Goal: Transaction & Acquisition: Purchase product/service

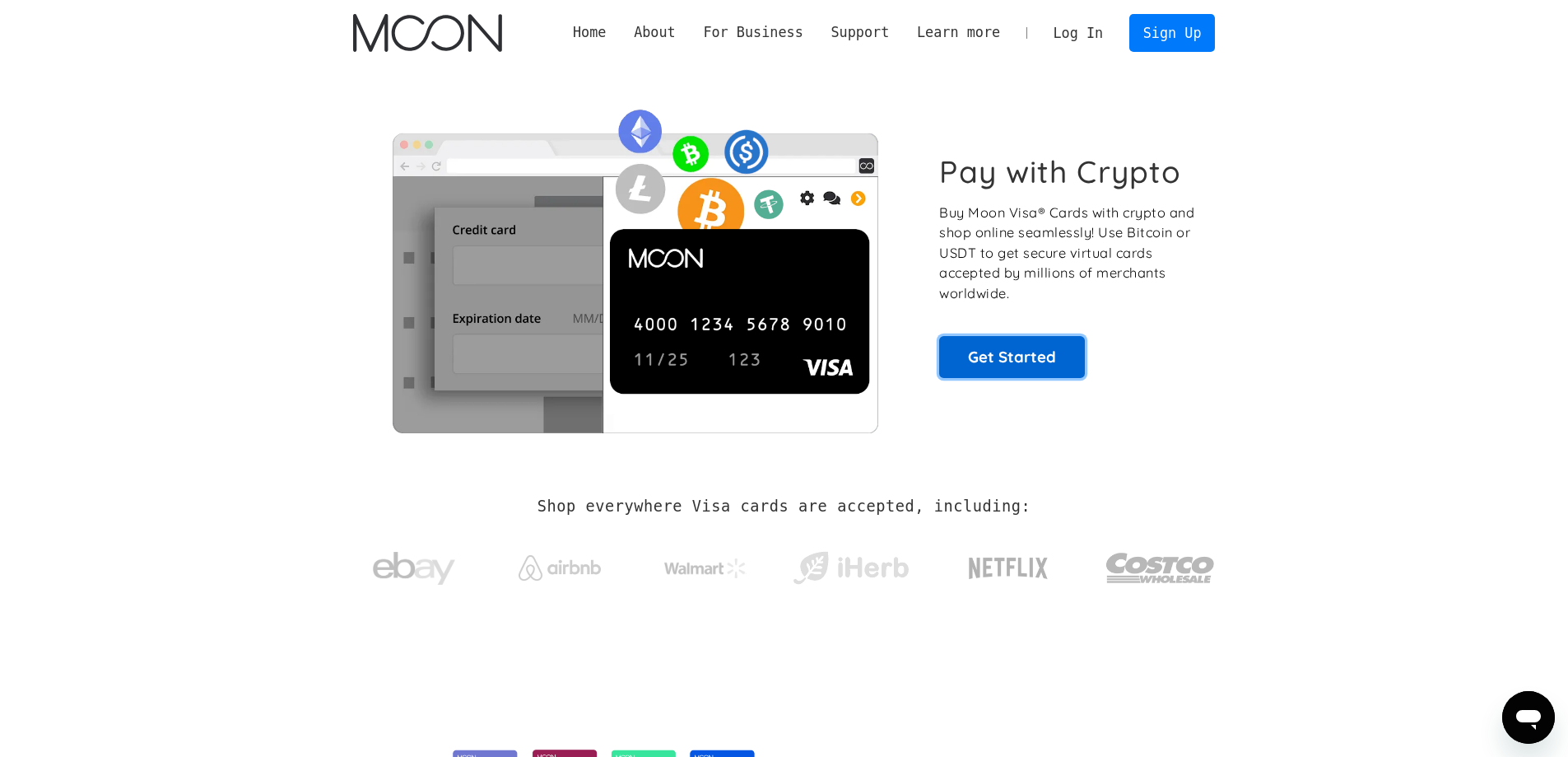
click at [1046, 347] on link "Get Started" at bounding box center [1012, 357] width 145 height 41
click at [992, 349] on link "Get Started" at bounding box center [1012, 357] width 145 height 41
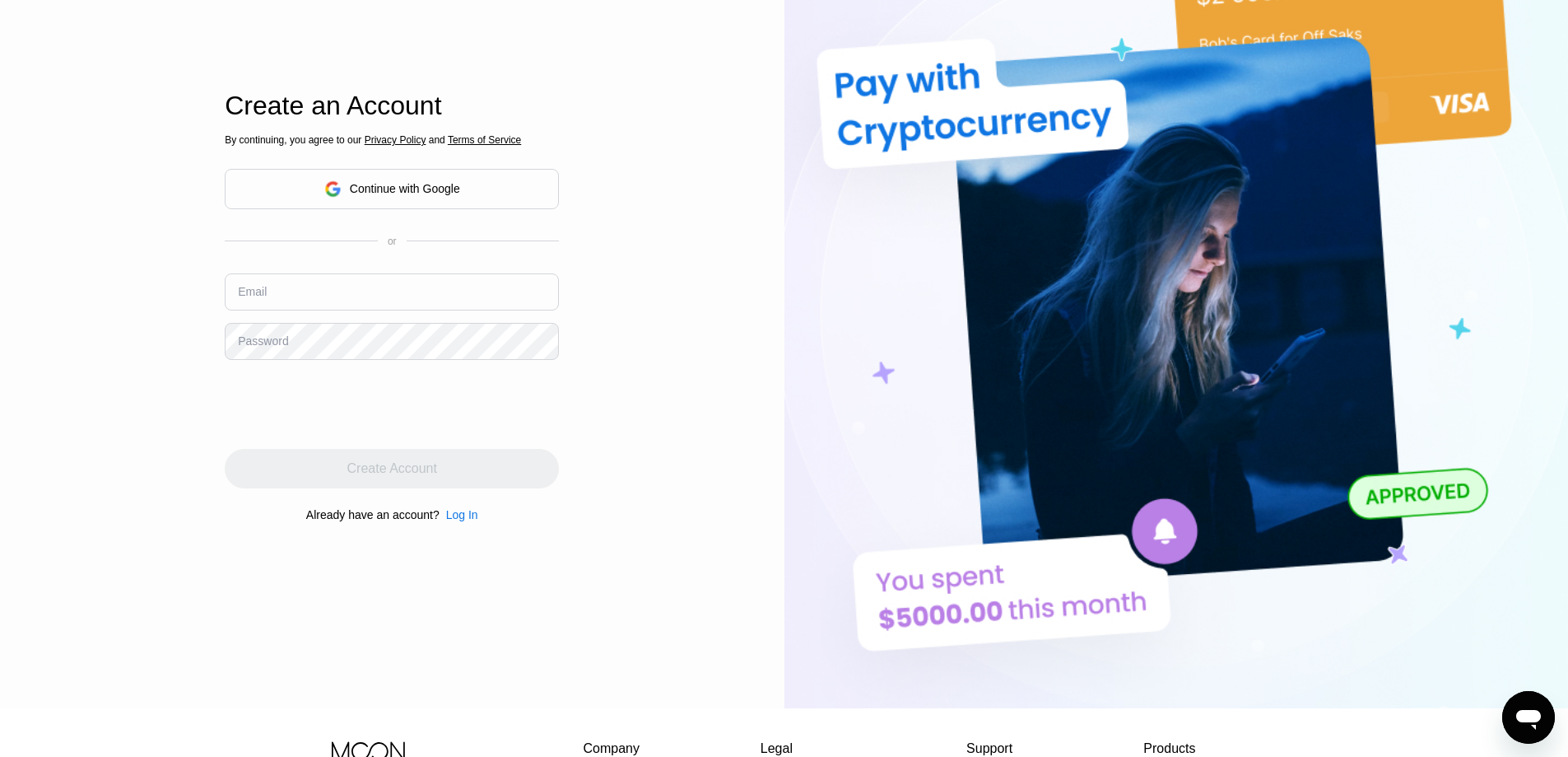
scroll to position [328, 0]
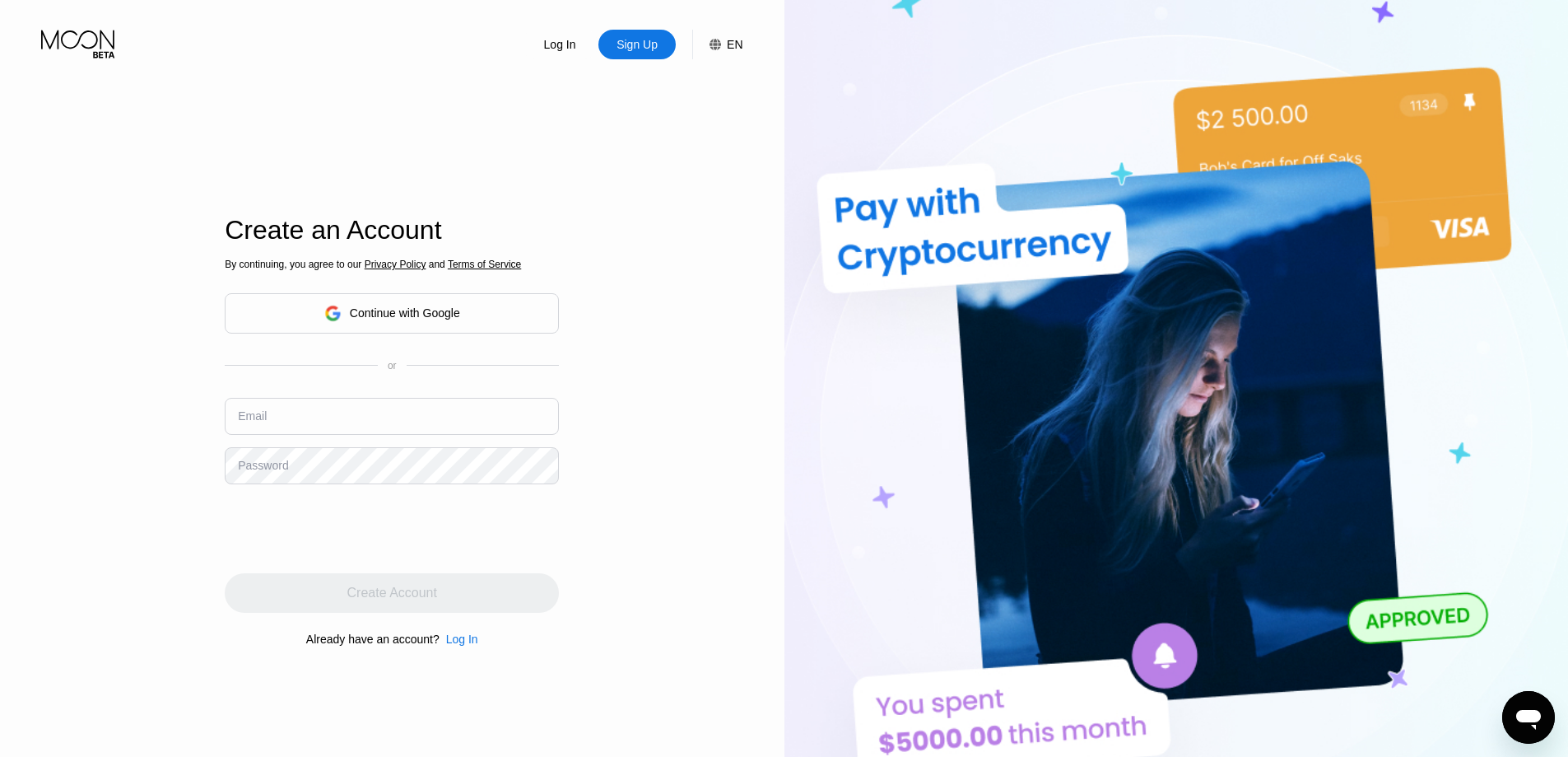
click at [472, 325] on div "Continue with Google" at bounding box center [391, 313] width 334 height 40
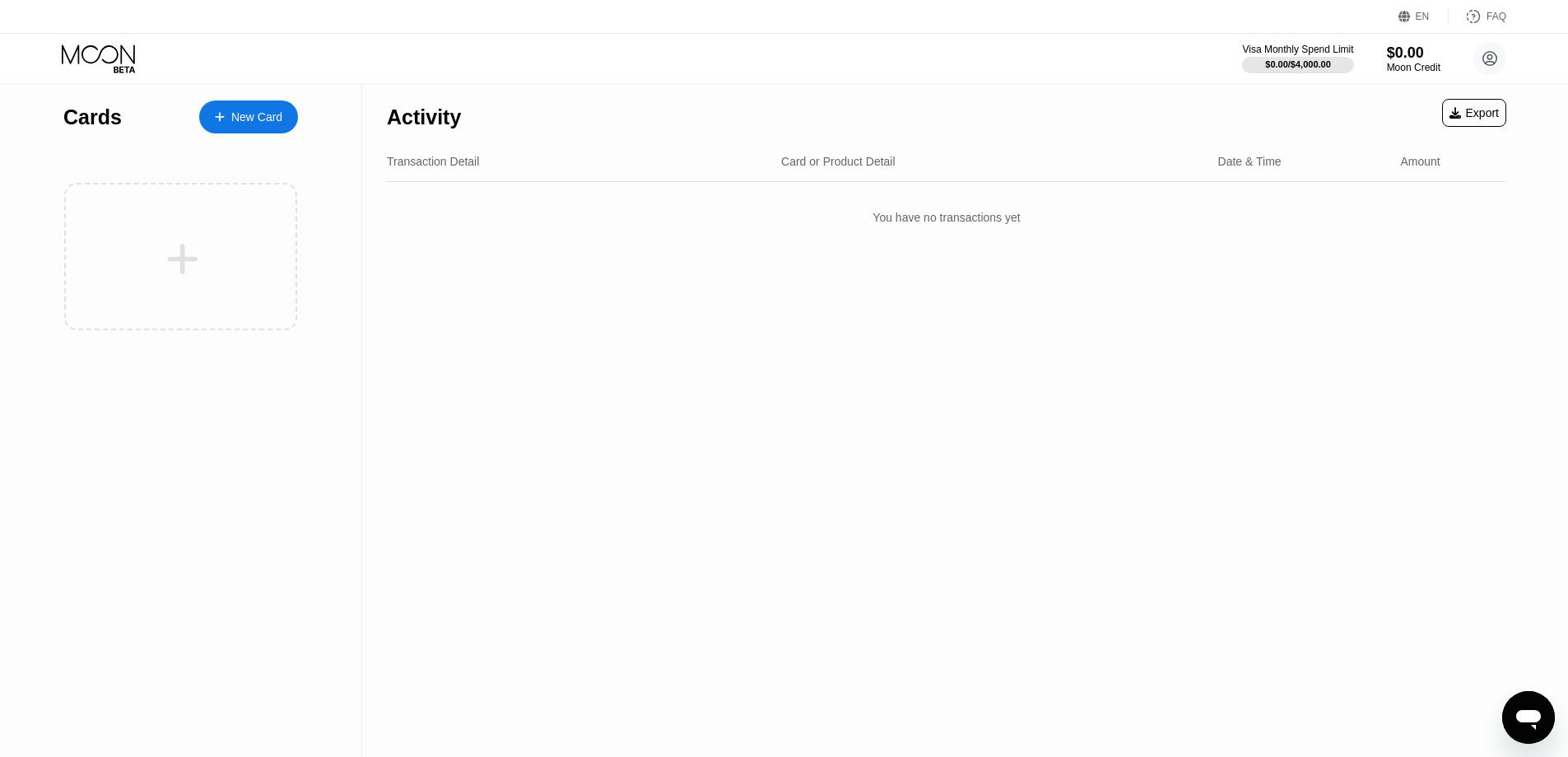
click at [246, 111] on div "New Card" at bounding box center [256, 118] width 51 height 14
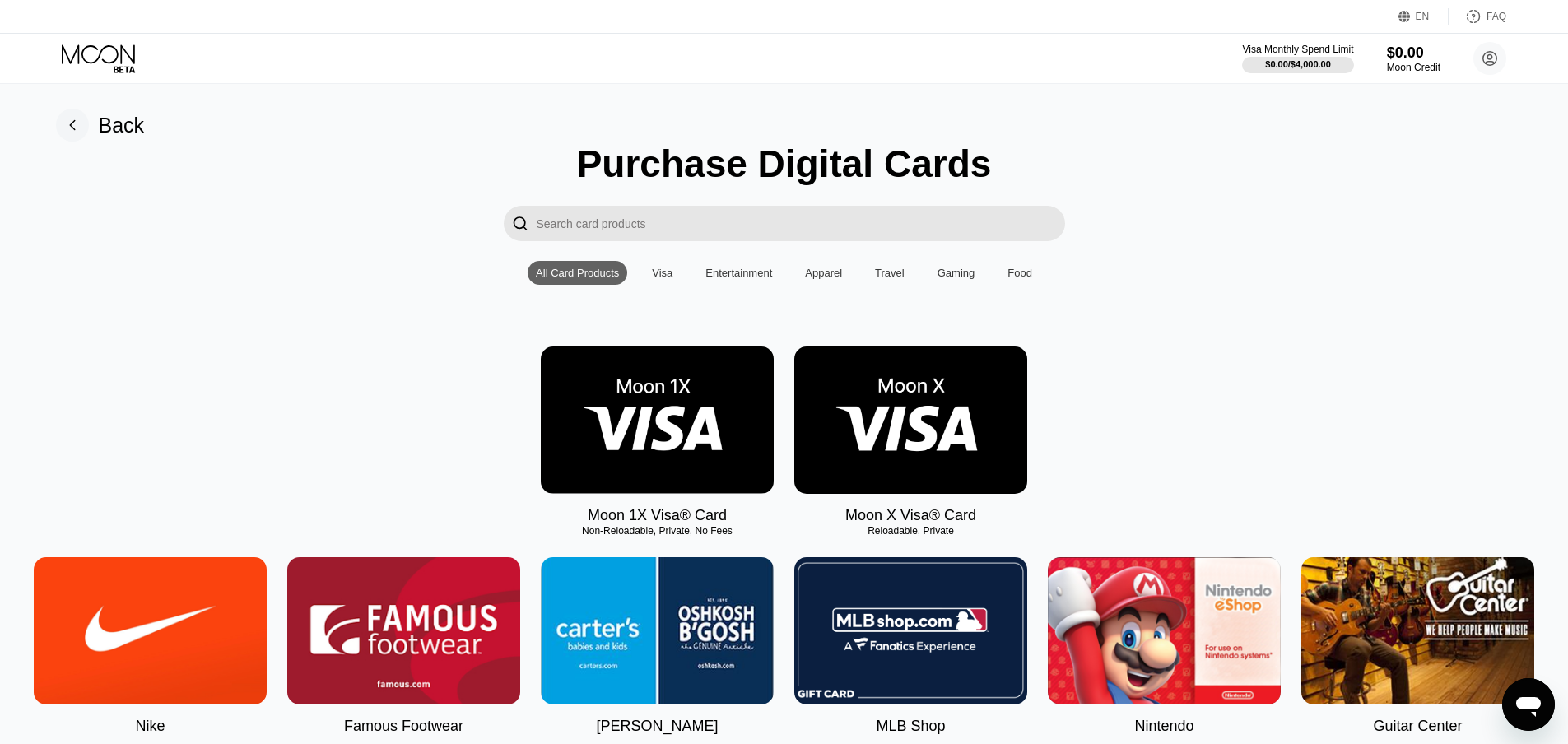
click at [712, 431] on img at bounding box center [657, 420] width 233 height 147
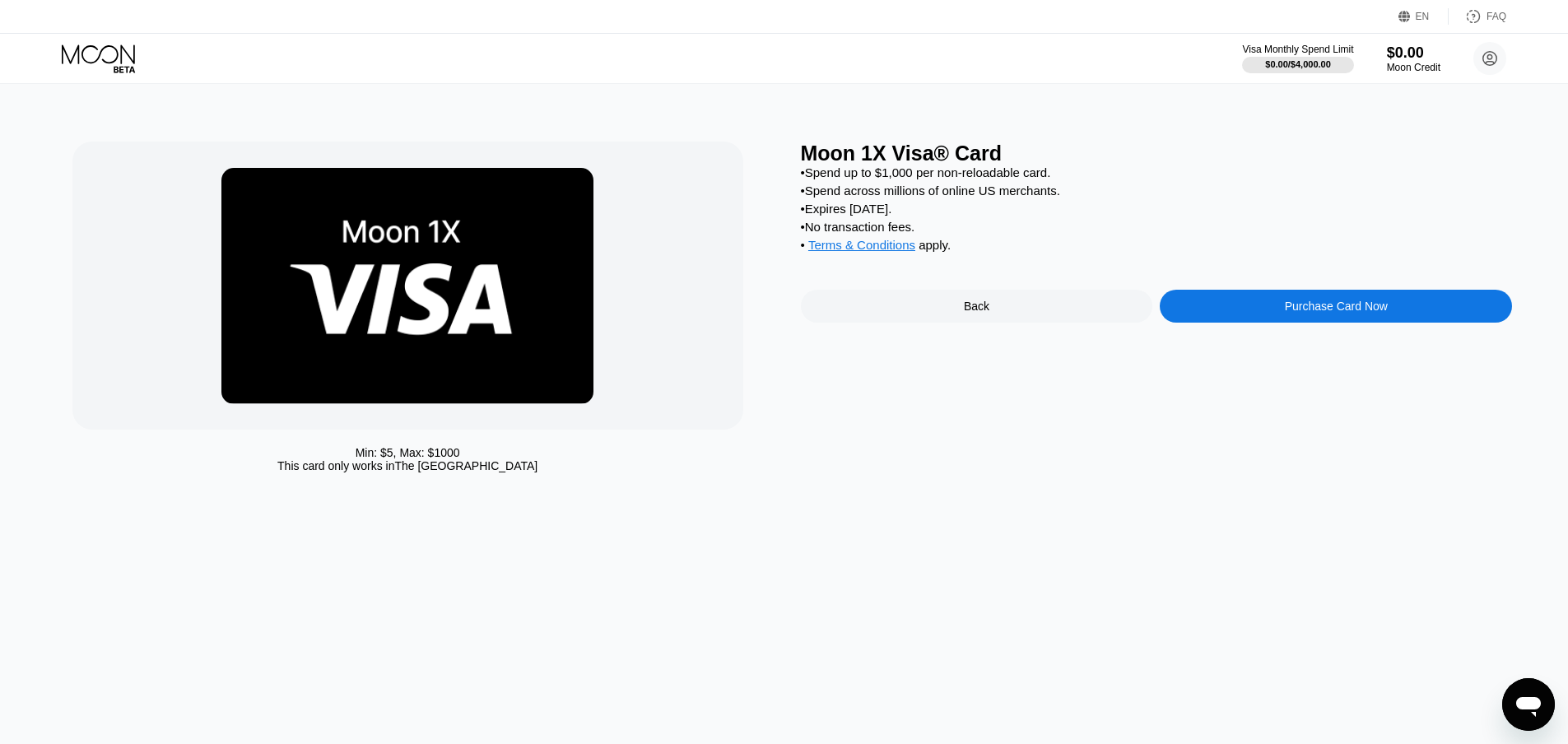
click at [1297, 310] on div "Purchase Card Now" at bounding box center [1335, 306] width 352 height 33
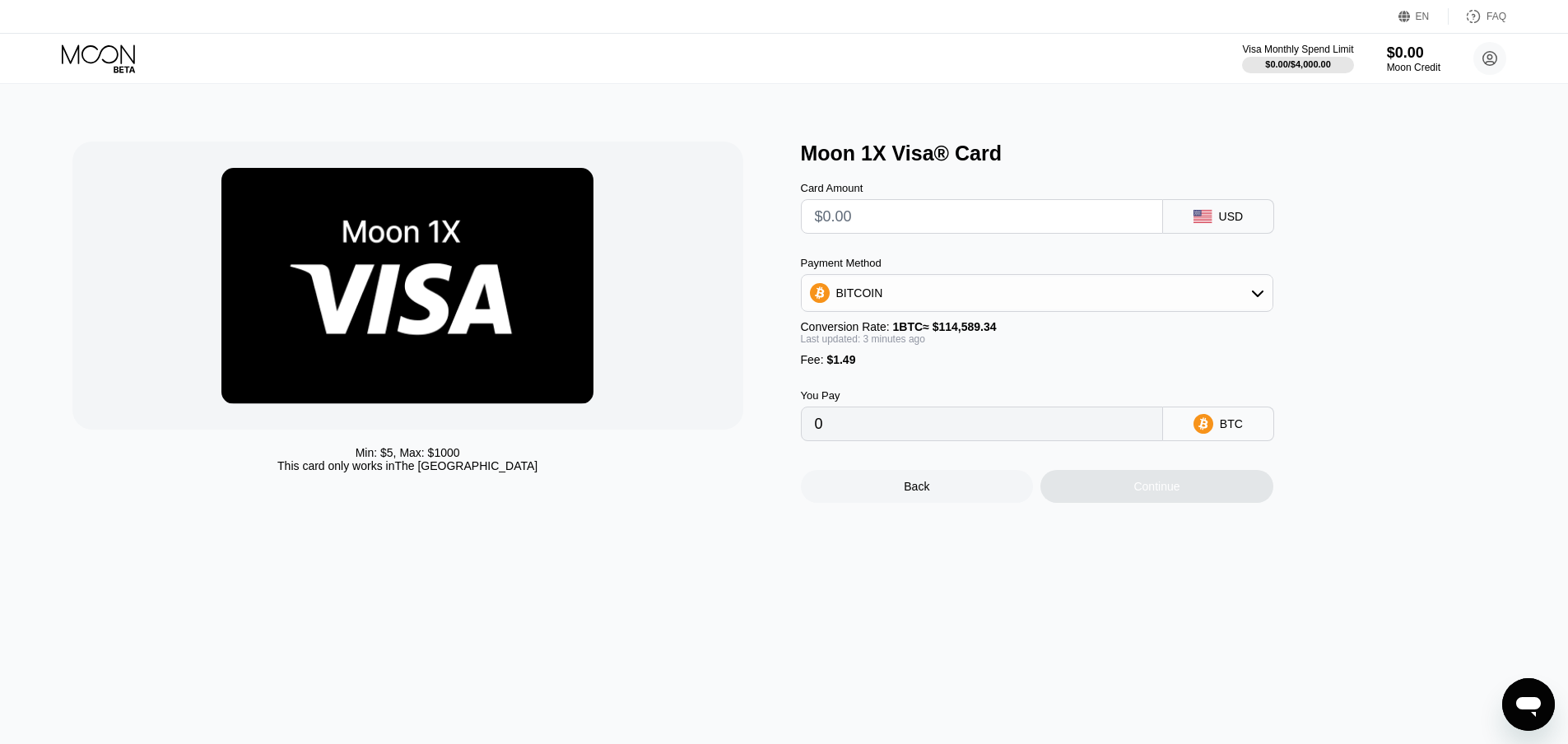
click at [1219, 230] on div "USD" at bounding box center [1219, 216] width 111 height 35
click at [1127, 221] on input "text" at bounding box center [981, 216] width 334 height 33
click at [997, 438] on input "0" at bounding box center [981, 423] width 334 height 33
click at [957, 437] on input "0" at bounding box center [981, 423] width 334 height 33
click at [557, 453] on div "Min: $ 5 , Max: $ 1000 This card only works in [GEOGRAPHIC_DATA]" at bounding box center [407, 459] width 671 height 27
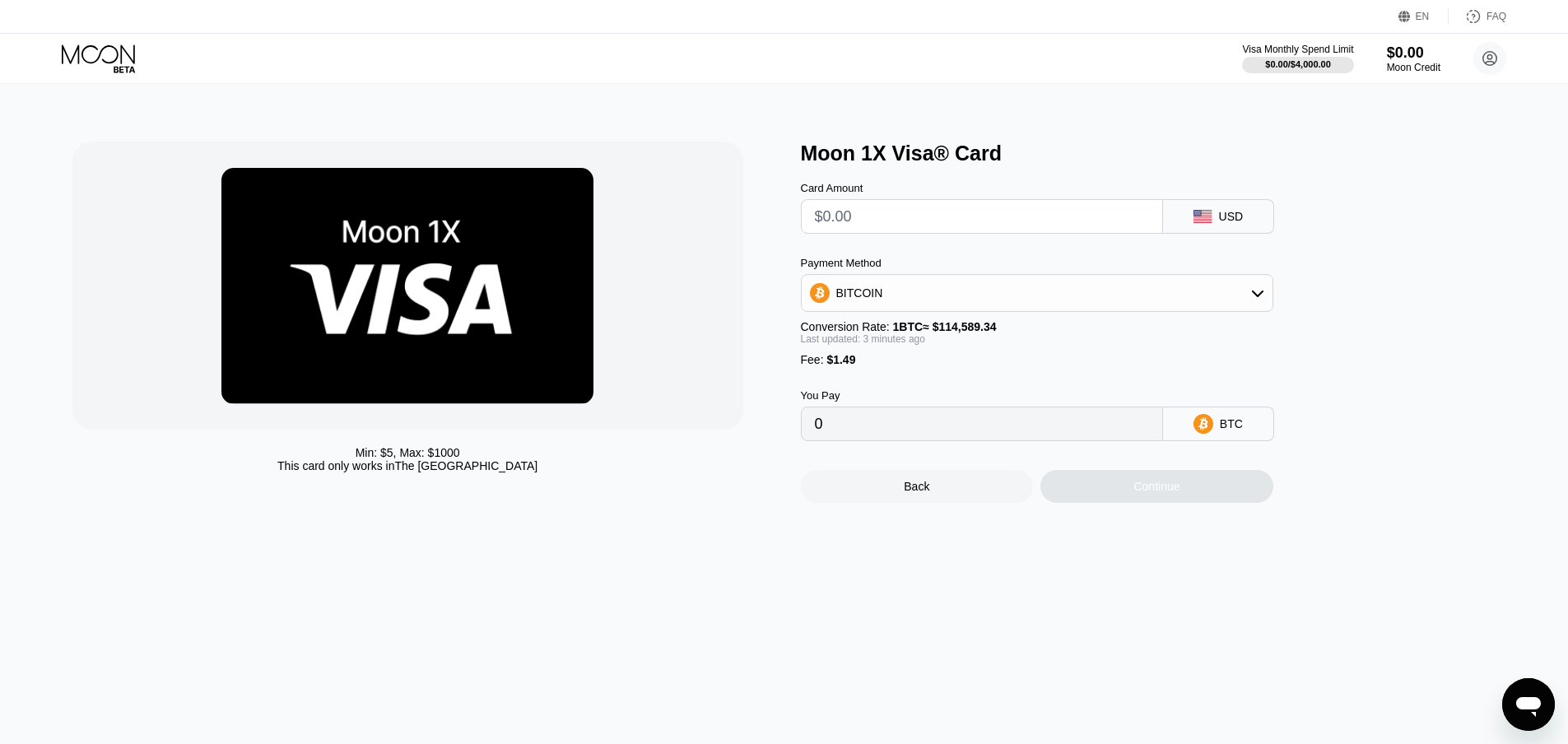
click at [907, 226] on input "text" at bounding box center [981, 216] width 334 height 33
click at [1185, 215] on div "USD" at bounding box center [1219, 216] width 111 height 35
click at [994, 240] on div "Card Amount USD Payment Method BITCOIN Conversion Rate: 1 BTC ≈ $114,589.34 Las…" at bounding box center [1063, 303] width 527 height 275
click at [995, 222] on input "text" at bounding box center [981, 216] width 334 height 33
click at [1004, 366] on div "Fee : $1.49" at bounding box center [1037, 359] width 472 height 13
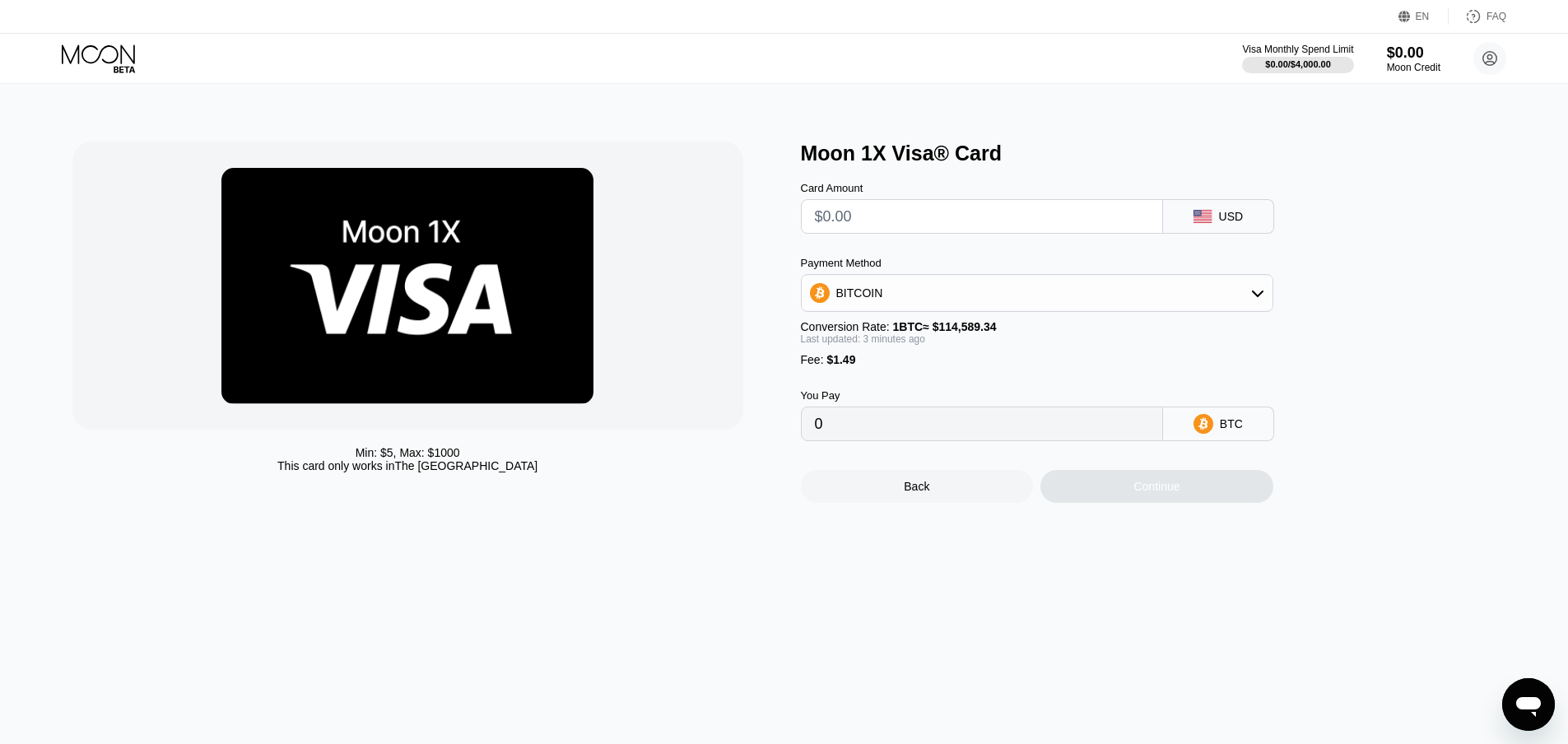
click at [932, 440] on input "0" at bounding box center [981, 423] width 334 height 33
drag, startPoint x: 1261, startPoint y: 434, endPoint x: 1212, endPoint y: 436, distance: 49.0
click at [1260, 434] on div "BTC" at bounding box center [1219, 423] width 111 height 35
click at [1212, 434] on icon at bounding box center [1203, 423] width 20 height 20
click at [968, 440] on input "0" at bounding box center [981, 423] width 334 height 33
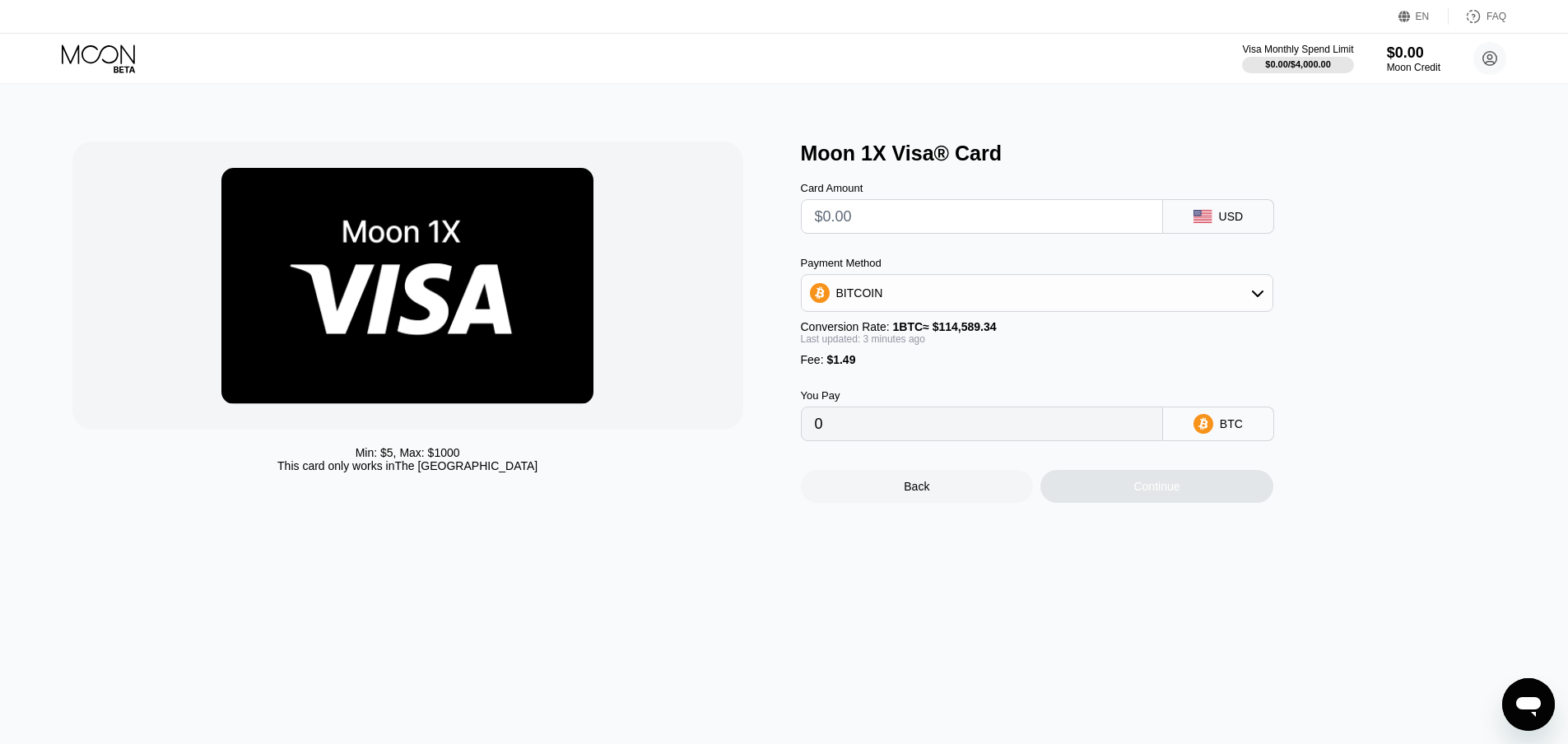
click at [968, 440] on input "0" at bounding box center [981, 423] width 334 height 33
drag, startPoint x: 968, startPoint y: 440, endPoint x: 886, endPoint y: 447, distance: 82.3
click at [966, 440] on input "0" at bounding box center [981, 423] width 334 height 33
click at [955, 358] on div "Payment Method BITCOIN Conversion Rate: 1 BTC ≈ $114,589.34 Last updated: 3 min…" at bounding box center [1037, 311] width 472 height 110
click at [1059, 291] on div "BITCOIN" at bounding box center [1037, 292] width 471 height 33
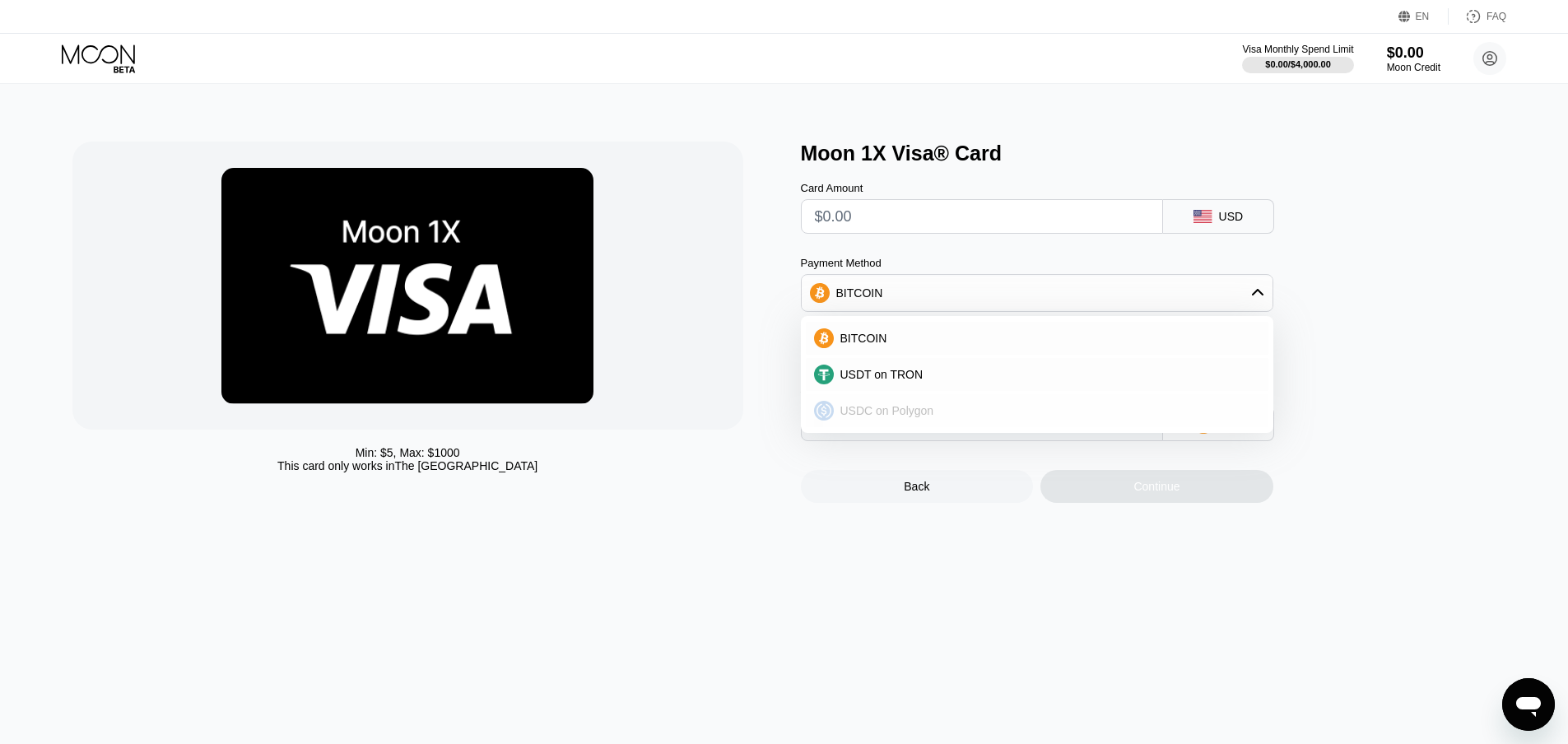
click at [917, 417] on span "USDC on Polygon" at bounding box center [887, 410] width 94 height 13
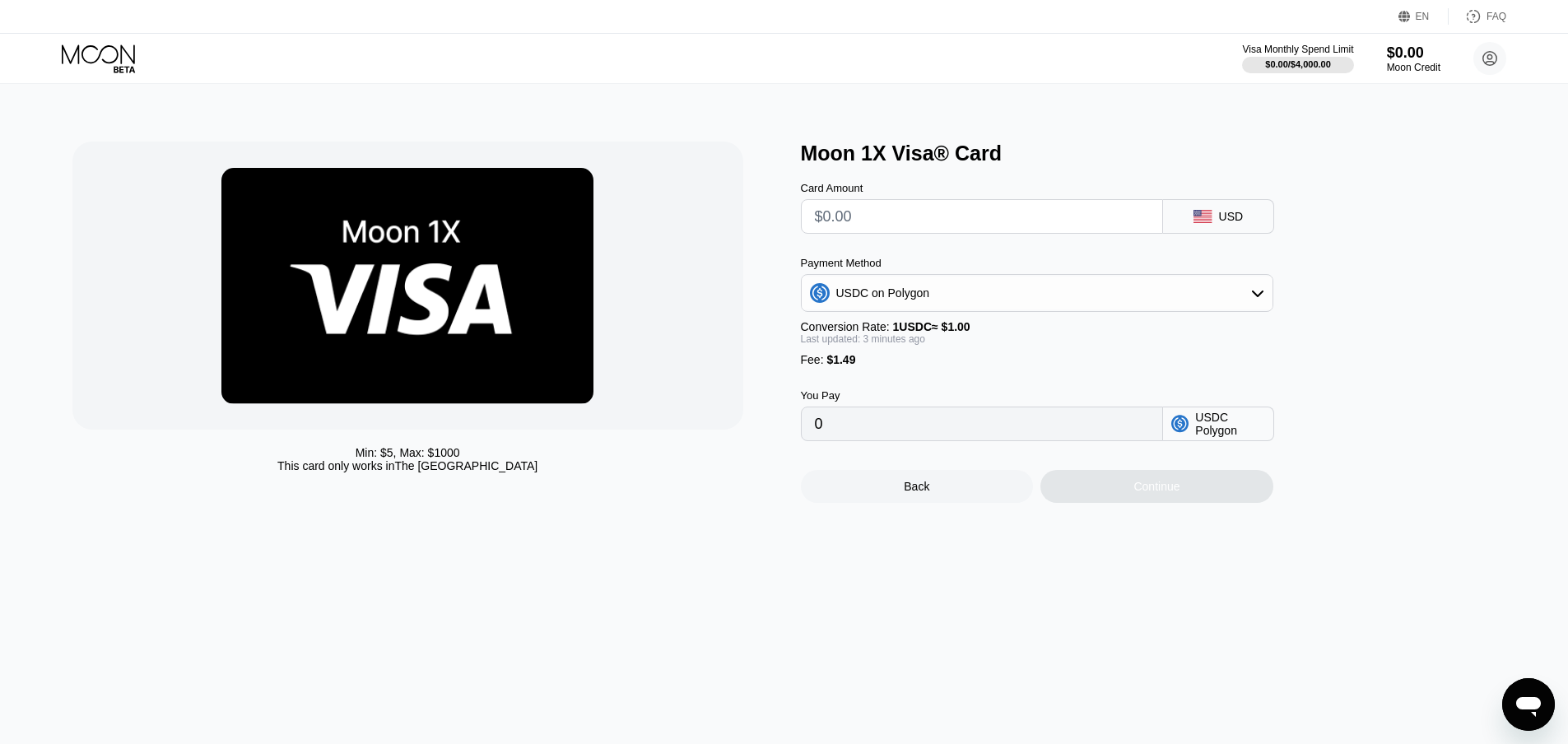
click at [894, 434] on input "0" at bounding box center [981, 423] width 334 height 33
click at [898, 361] on div "Payment Method USDC on Polygon Conversion Rate: 1 USDC ≈ $1.00 Last updated: 3 …" at bounding box center [1037, 311] width 472 height 110
click at [842, 365] on span "$1.49" at bounding box center [841, 359] width 29 height 13
click at [842, 435] on input "0" at bounding box center [981, 423] width 334 height 33
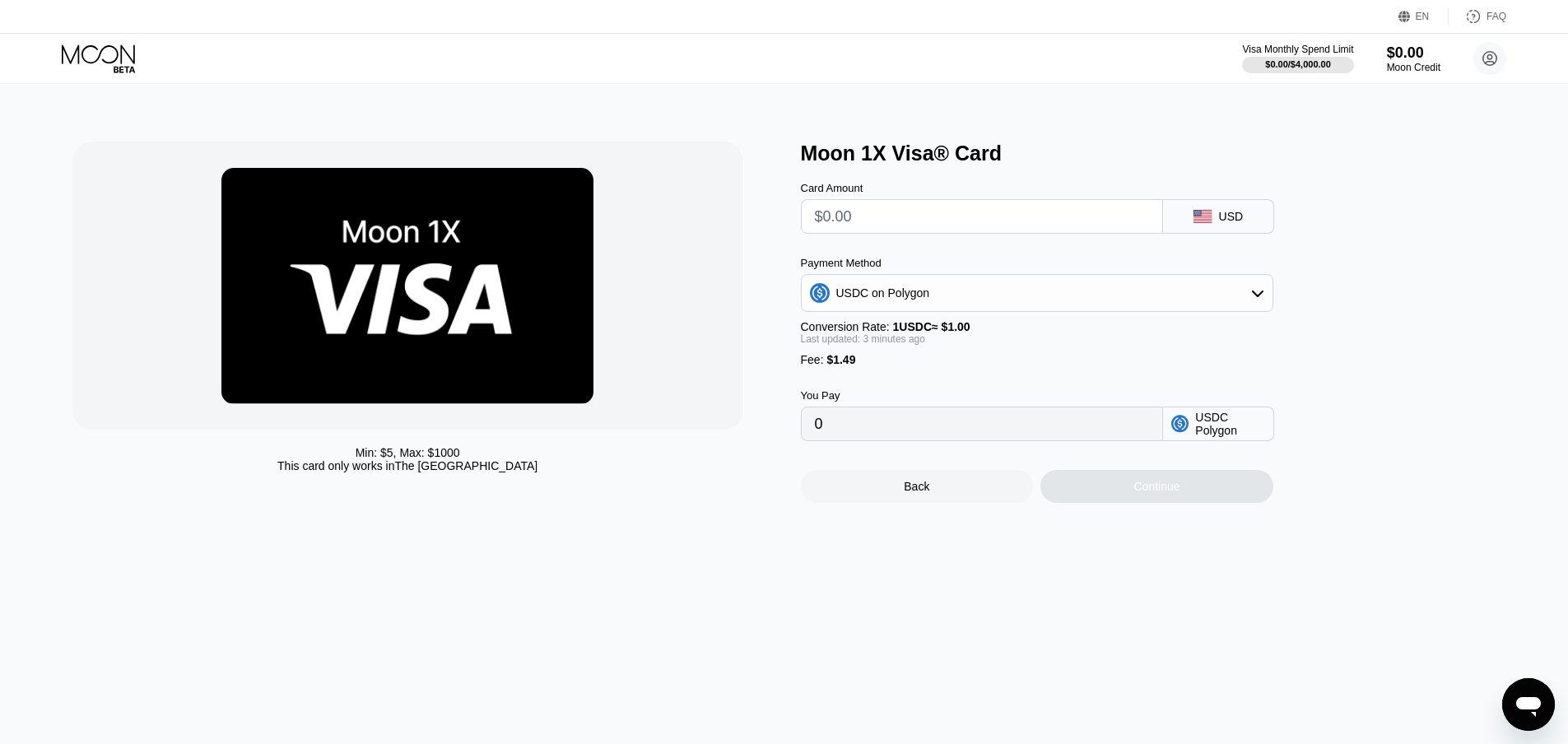
click at [842, 435] on input "0" at bounding box center [981, 423] width 334 height 33
click at [956, 230] on input "text" at bounding box center [981, 216] width 334 height 33
click at [1111, 217] on input "text" at bounding box center [981, 216] width 334 height 33
click at [1256, 206] on div "USD" at bounding box center [1219, 216] width 111 height 35
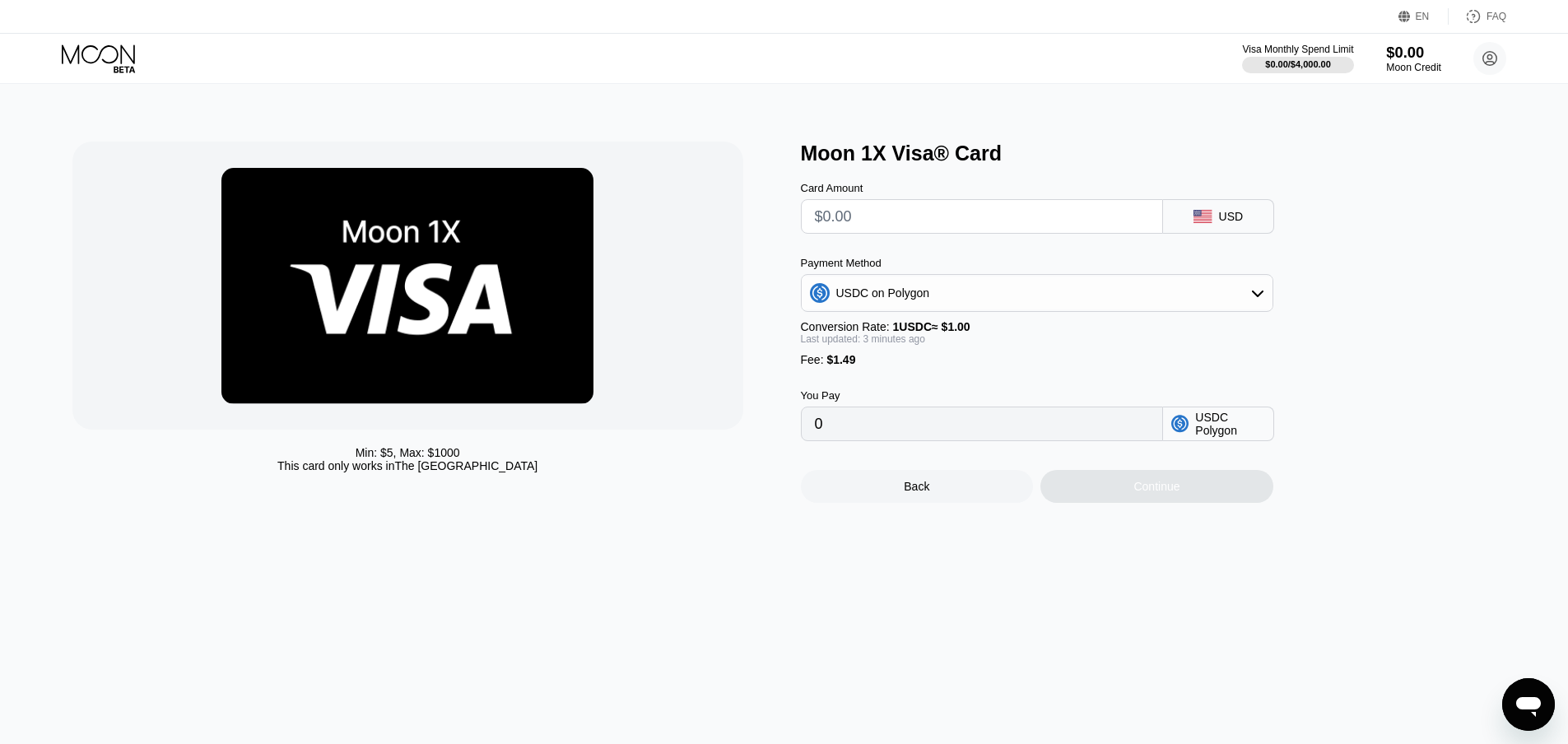
click at [1401, 55] on div "$0.00" at bounding box center [1414, 52] width 55 height 17
